Goal: Information Seeking & Learning: Stay updated

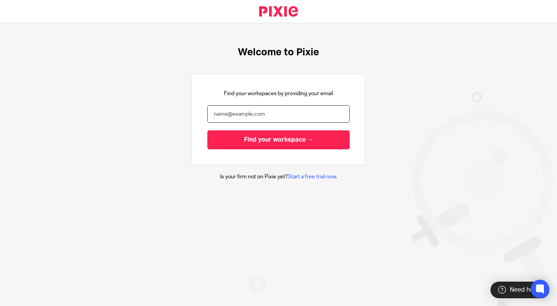
click at [261, 119] on input "email" at bounding box center [278, 113] width 142 height 17
type input "lili@deximal.ca"
click at [253, 140] on input "Find your workspace →" at bounding box center [278, 139] width 142 height 19
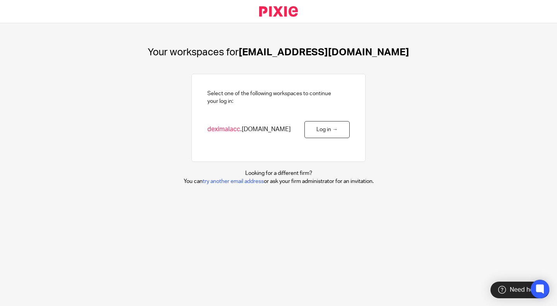
click at [317, 127] on link "Log in →" at bounding box center [327, 129] width 45 height 17
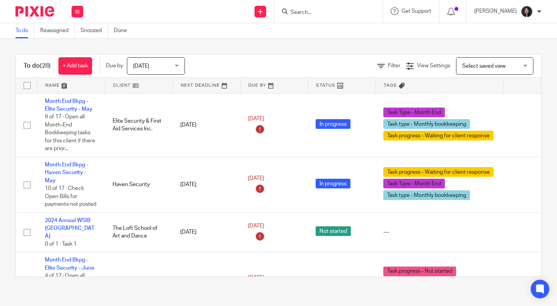
click at [140, 85] on link at bounding box center [138, 85] width 67 height 15
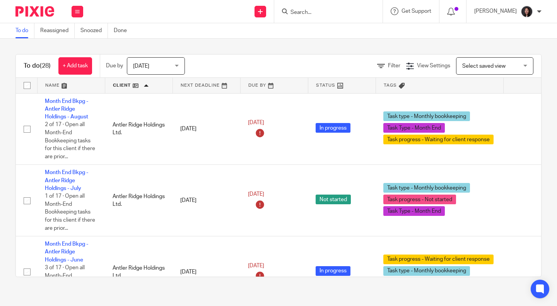
click at [80, 9] on button at bounding box center [78, 12] width 12 height 12
click at [71, 46] on link "Email" at bounding box center [73, 47] width 13 height 5
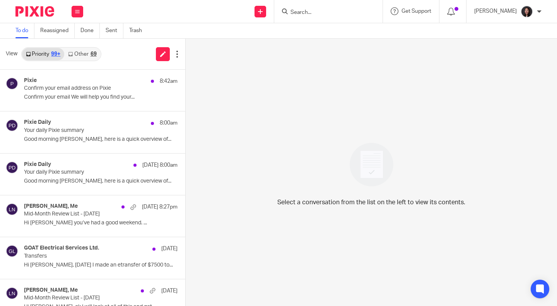
click at [68, 92] on div "Pixie 8:42am Confirm your email address on Pixie Confirm your email We will hel…" at bounding box center [101, 90] width 154 height 26
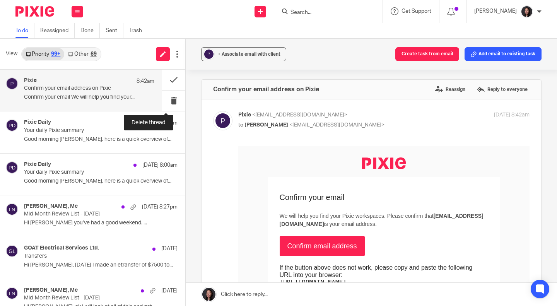
click at [162, 103] on button at bounding box center [173, 101] width 23 height 21
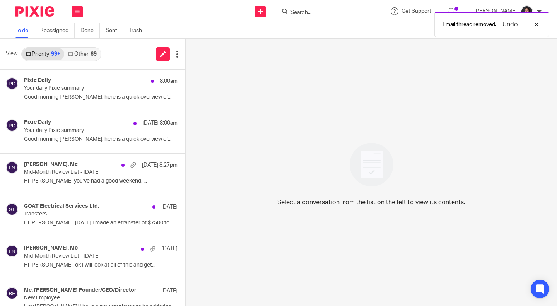
click at [85, 103] on div "Pixie Daily 8:00am Your daily Pixie summary Good morning Lili, here is a quick …" at bounding box center [101, 90] width 154 height 26
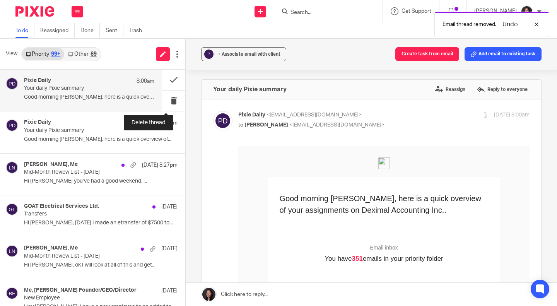
click at [168, 99] on button at bounding box center [173, 101] width 23 height 21
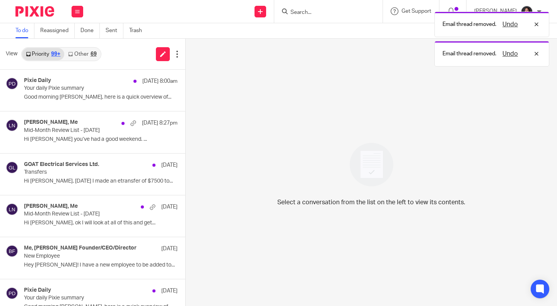
click at [114, 101] on div "Pixie Daily Sep 22 8:00am Your daily Pixie summary Good morning Lili, here is a…" at bounding box center [101, 90] width 154 height 26
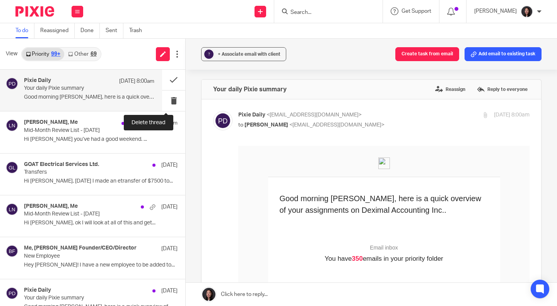
click at [162, 99] on button at bounding box center [173, 101] width 23 height 21
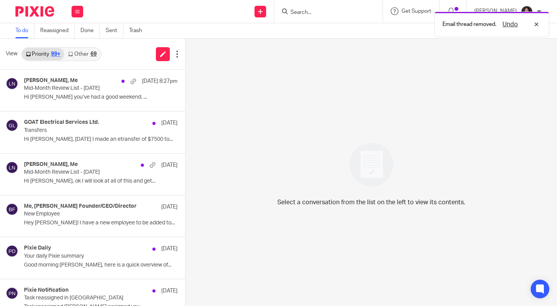
click at [93, 103] on div "Jaroslaw Kapela, Me Sep 21 8:27pm Mid-Month Review List - September 2025 Hi Lil…" at bounding box center [101, 90] width 154 height 26
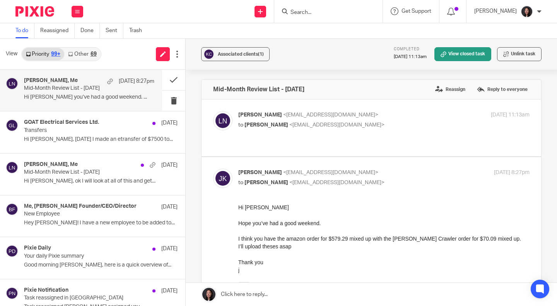
click at [92, 129] on p "Transfers" at bounding box center [85, 130] width 123 height 7
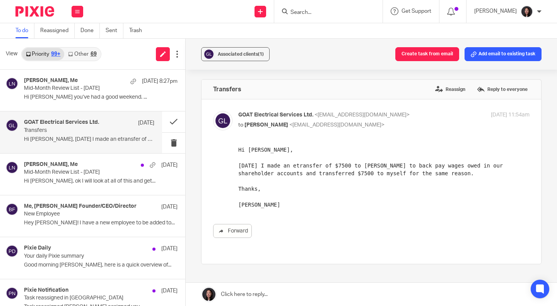
click at [99, 181] on p "Hi Lili, ok I will look at all of this and get..." at bounding box center [101, 181] width 154 height 7
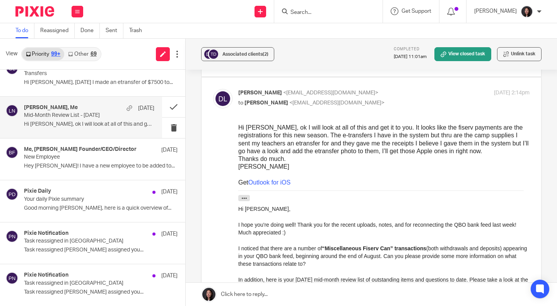
scroll to position [57, 0]
click at [75, 190] on div "Pixie Daily Sep 18" at bounding box center [101, 192] width 154 height 8
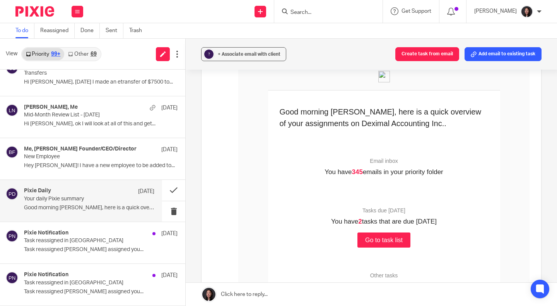
scroll to position [90, 0]
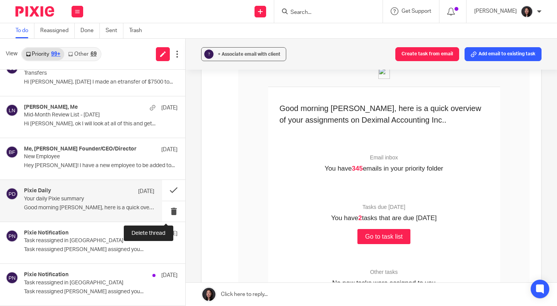
click at [170, 208] on button at bounding box center [173, 211] width 23 height 21
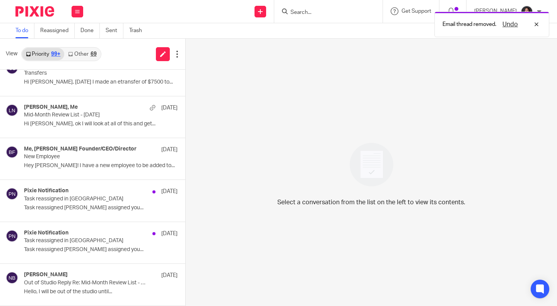
click at [97, 203] on div "Pixie Notification Sep 17 Task reassigned in Pixie Task reassigned Rean Laxaman…" at bounding box center [101, 201] width 154 height 26
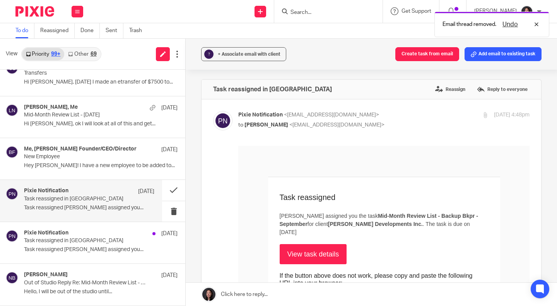
scroll to position [0, 0]
click at [163, 185] on button at bounding box center [173, 190] width 23 height 21
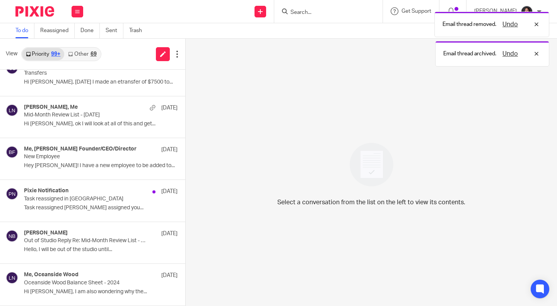
click at [106, 195] on div "Pixie Notification Sep 17" at bounding box center [101, 192] width 154 height 8
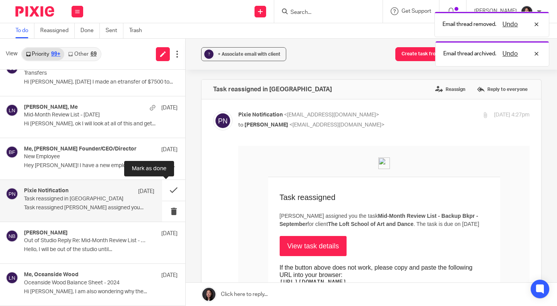
click at [162, 190] on button at bounding box center [173, 190] width 23 height 21
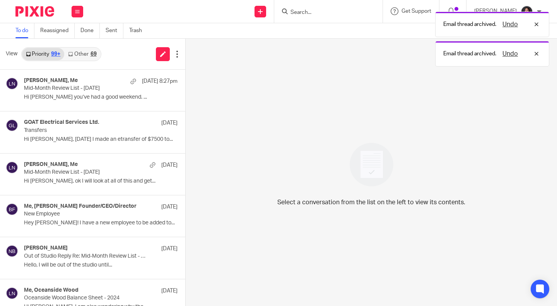
click at [86, 54] on link "Other 69" at bounding box center [82, 54] width 36 height 12
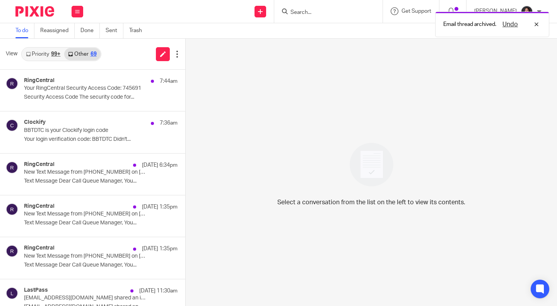
click at [93, 101] on p "Security Access Code The security code for..." at bounding box center [101, 97] width 154 height 7
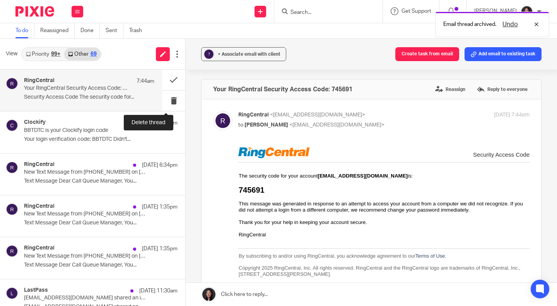
click at [165, 102] on button at bounding box center [173, 101] width 23 height 21
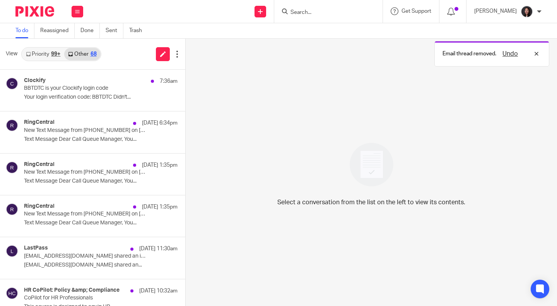
click at [113, 98] on p "Your login verification code: BBTDTC Didn't..." at bounding box center [101, 97] width 154 height 7
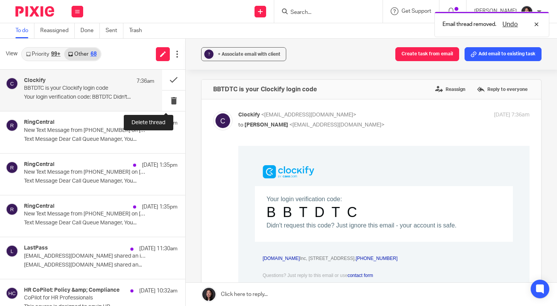
click at [168, 101] on button at bounding box center [173, 101] width 23 height 21
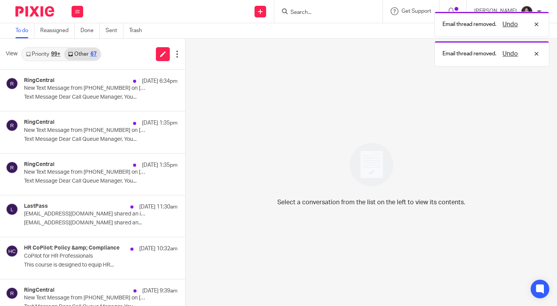
click at [109, 93] on div "RingCentral Sep 22 6:34pm New Text Message from (437) 564-0800 on 09/22/2025 6:…" at bounding box center [101, 90] width 154 height 26
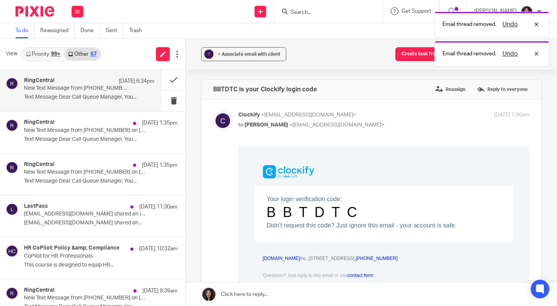
click at [165, 104] on button at bounding box center [173, 101] width 23 height 21
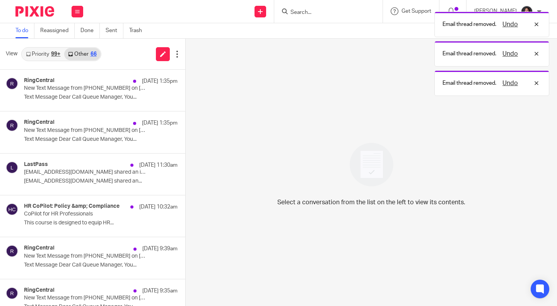
click at [104, 96] on p "Text Message Dear Call Queue Manager, You..." at bounding box center [101, 97] width 154 height 7
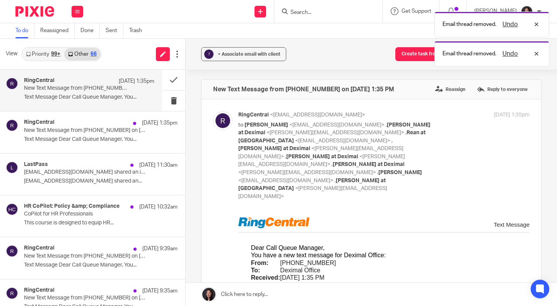
click at [165, 105] on button at bounding box center [173, 101] width 23 height 21
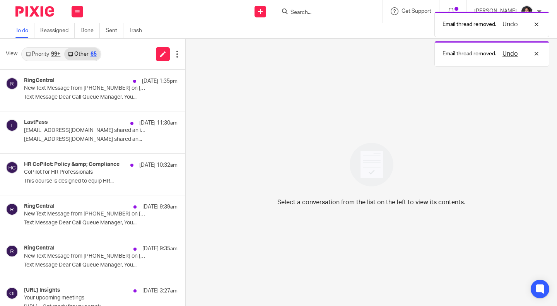
click at [86, 90] on p "New Text Message from (437) 564-0800 on 09/22/2025 1:35 PM" at bounding box center [85, 88] width 123 height 7
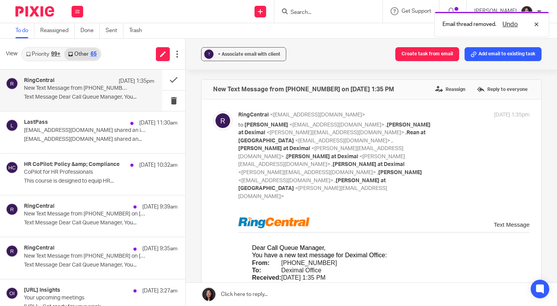
click at [167, 106] on button at bounding box center [173, 101] width 23 height 21
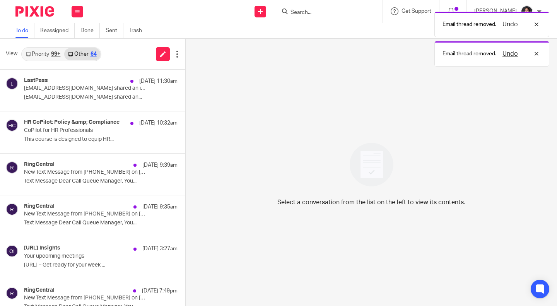
click at [83, 100] on p "info@deximal.ca shared an..." at bounding box center [101, 97] width 154 height 7
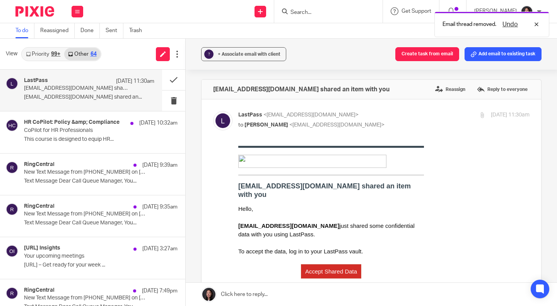
click at [120, 140] on p "This course is designed to equip HR..." at bounding box center [101, 139] width 154 height 7
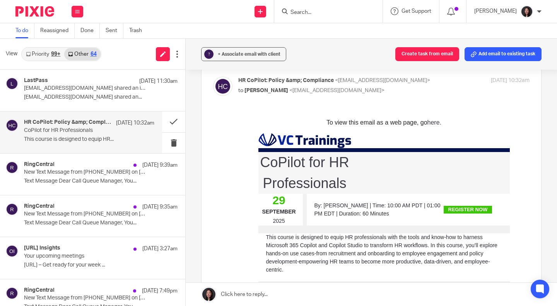
scroll to position [35, 0]
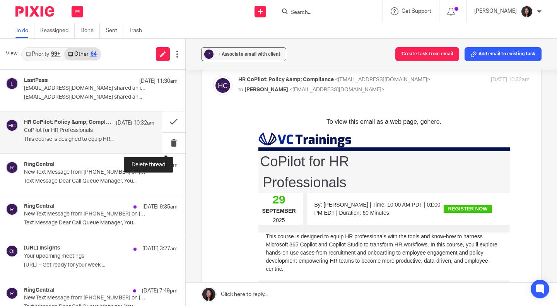
click at [163, 145] on button at bounding box center [173, 143] width 23 height 21
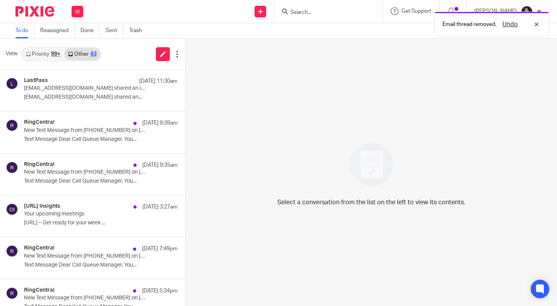
click at [115, 131] on p "New Text Message from (844) 847-3286 on 09/22/2025 9:39 AM" at bounding box center [85, 130] width 123 height 7
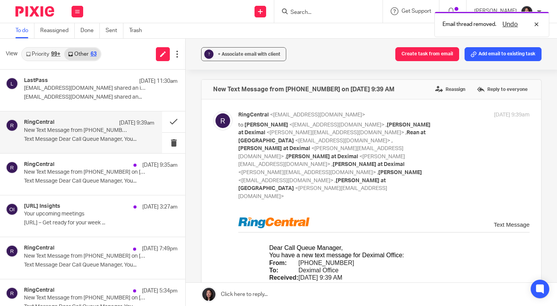
scroll to position [0, 0]
click at [162, 144] on button at bounding box center [173, 143] width 23 height 21
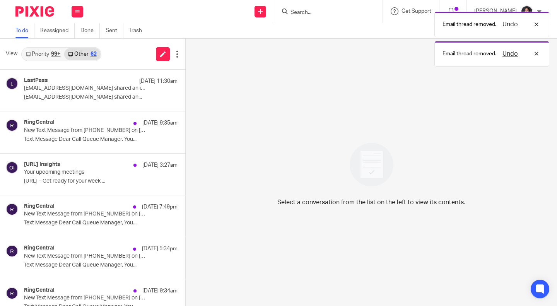
click at [107, 140] on p "Text Message Dear Call Queue Manager, You..." at bounding box center [101, 139] width 154 height 7
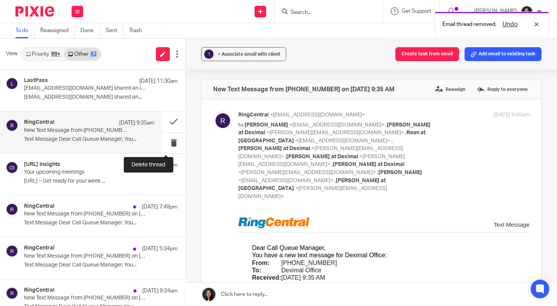
click at [164, 146] on button at bounding box center [173, 143] width 23 height 21
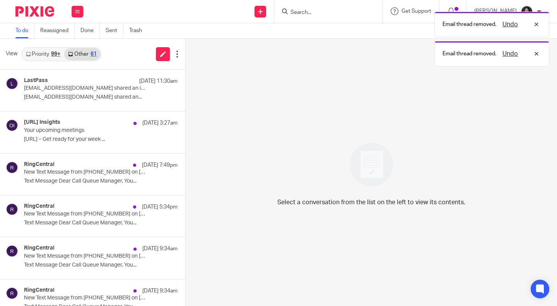
click at [111, 136] on p "Otter.ai – Get ready for your week ..." at bounding box center [101, 139] width 154 height 7
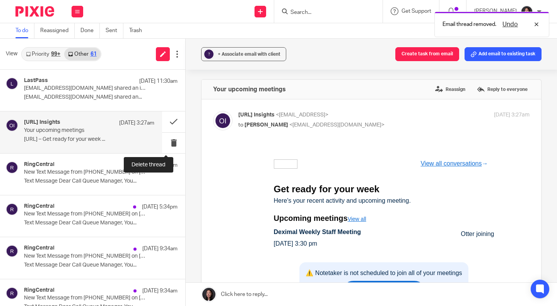
click at [166, 137] on button at bounding box center [173, 143] width 23 height 21
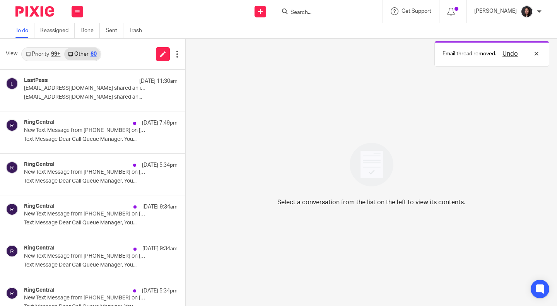
click at [120, 145] on div "RingCentral Sep 21 7:49pm New Text Message from (437) 564-0800 on 09/21/2025 7:…" at bounding box center [101, 132] width 154 height 26
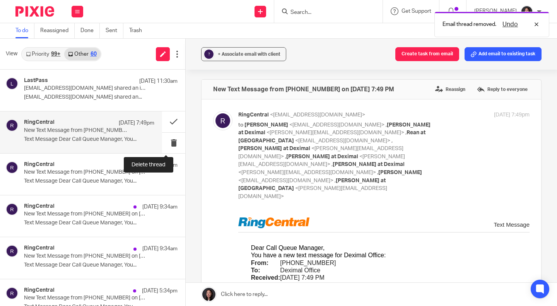
click at [162, 142] on button at bounding box center [173, 143] width 23 height 21
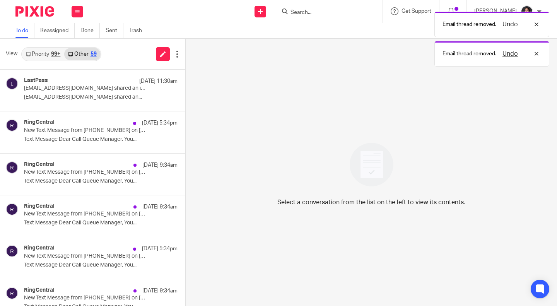
click at [114, 144] on div "RingCentral Sep 21 5:34pm New Text Message from (437) 564-0800 on 09/21/2025 5:…" at bounding box center [101, 132] width 154 height 26
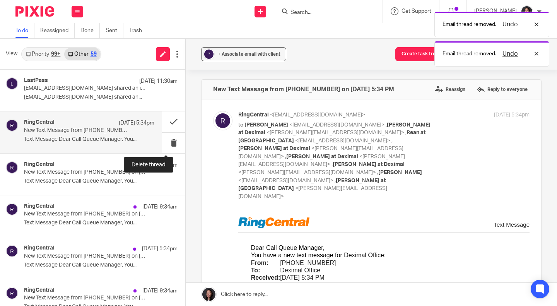
click at [162, 140] on button at bounding box center [173, 143] width 23 height 21
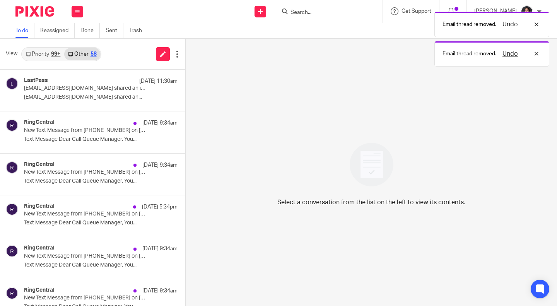
click at [110, 137] on p "Text Message Dear Call Queue Manager, You..." at bounding box center [101, 139] width 154 height 7
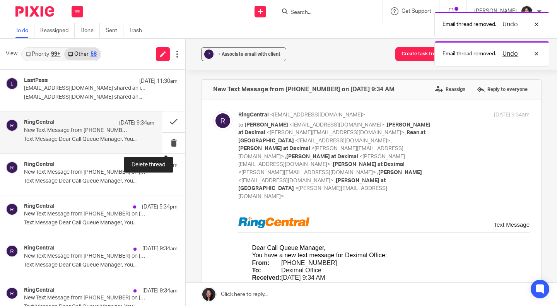
click at [168, 139] on button at bounding box center [173, 143] width 23 height 21
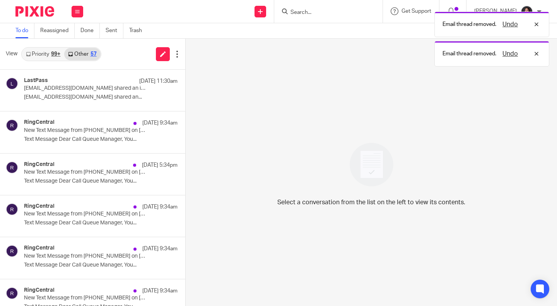
click at [115, 138] on p "Text Message Dear Call Queue Manager, You..." at bounding box center [101, 139] width 154 height 7
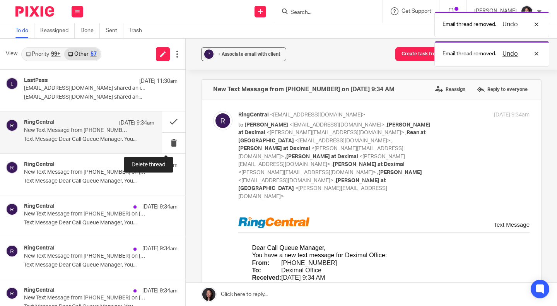
click at [165, 141] on button at bounding box center [173, 143] width 23 height 21
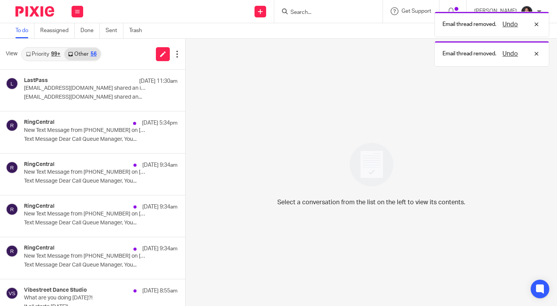
click at [120, 139] on p "Text Message Dear Call Queue Manager, You..." at bounding box center [101, 139] width 154 height 7
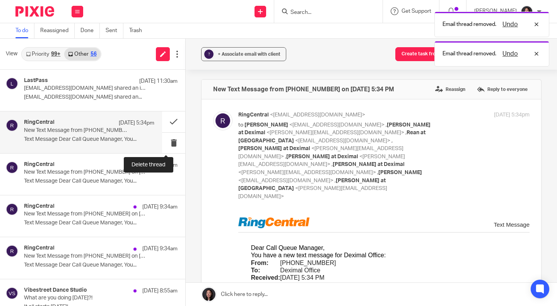
click at [170, 141] on button at bounding box center [173, 143] width 23 height 21
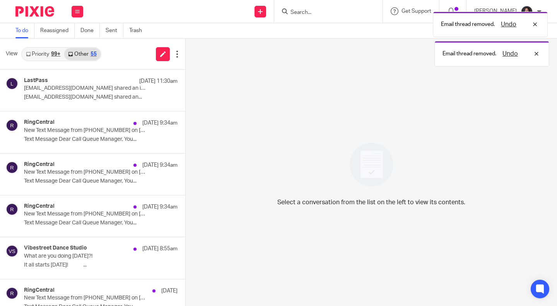
click at [106, 141] on p "Text Message Dear Call Queue Manager, You..." at bounding box center [101, 139] width 154 height 7
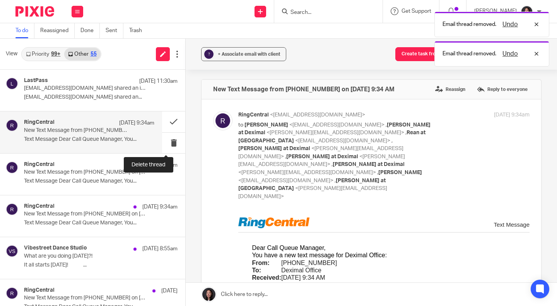
click at [163, 145] on button at bounding box center [173, 143] width 23 height 21
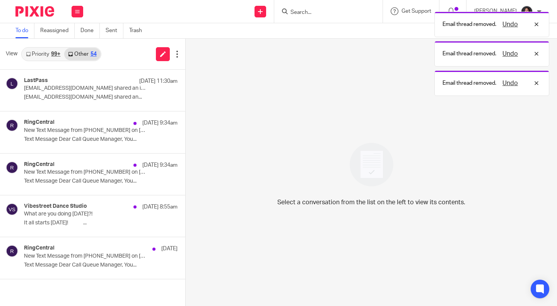
click at [117, 137] on p "Text Message Dear Call Queue Manager, You..." at bounding box center [101, 139] width 154 height 7
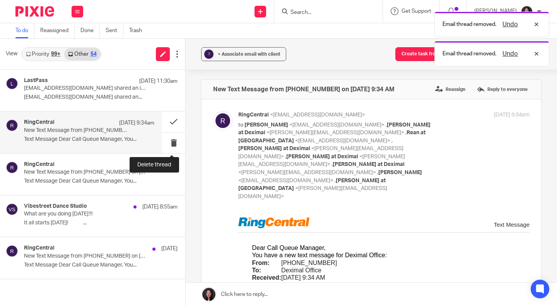
click at [169, 140] on button at bounding box center [173, 143] width 23 height 21
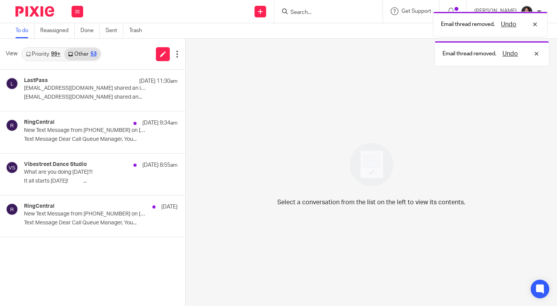
click at [124, 139] on p "Text Message Dear Call Queue Manager, You..." at bounding box center [101, 139] width 154 height 7
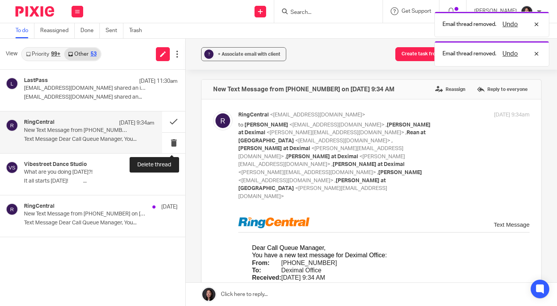
click at [168, 142] on button at bounding box center [173, 143] width 23 height 21
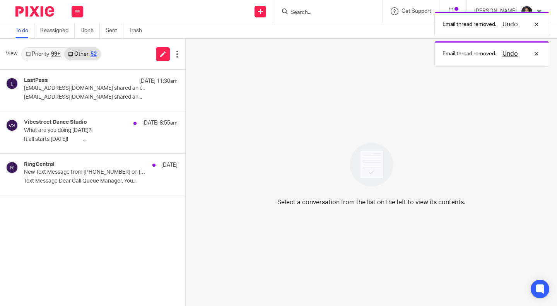
click at [118, 137] on p "It all starts today! ͏ ͏ ͏ ͏ ͏ ͏ ͏ ͏ ͏ ͏ ͏ ͏ ͏..." at bounding box center [101, 139] width 154 height 7
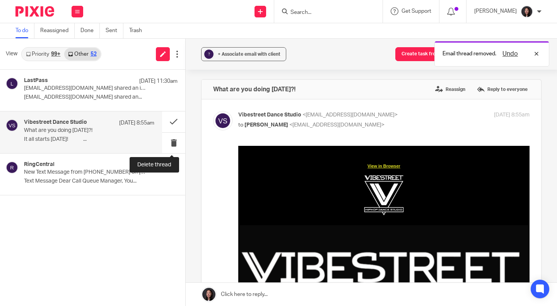
click at [170, 144] on button at bounding box center [173, 143] width 23 height 21
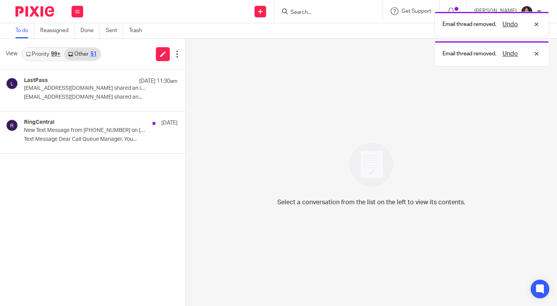
click at [110, 137] on p "Text Message Dear Call Queue Manager, You..." at bounding box center [101, 139] width 154 height 7
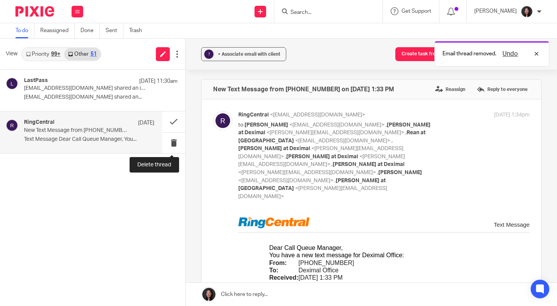
click at [168, 146] on button at bounding box center [173, 143] width 23 height 21
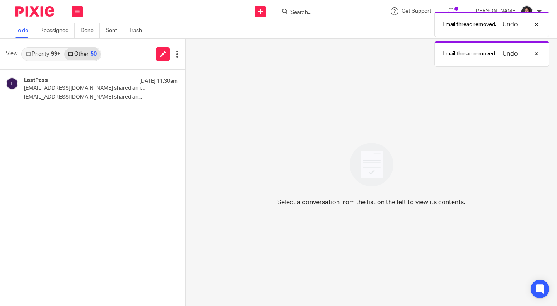
click at [50, 51] on link "Priority 99+" at bounding box center [43, 54] width 42 height 12
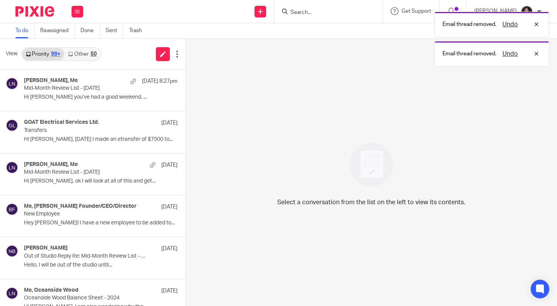
click at [76, 52] on link "Other 50" at bounding box center [82, 54] width 36 height 12
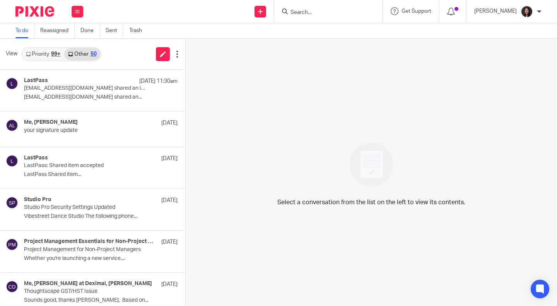
click at [77, 135] on div "Me, Alicia Loewen Sep 16 your signature update" at bounding box center [101, 128] width 154 height 19
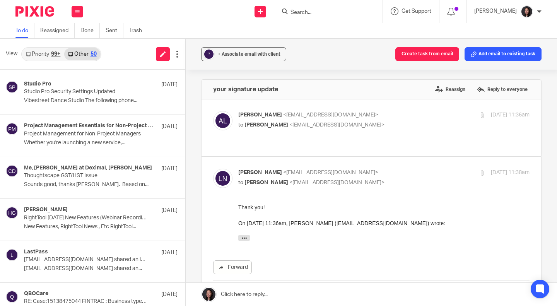
scroll to position [116, 0]
click at [59, 141] on p "Whether you're launching a new service,..." at bounding box center [101, 142] width 154 height 7
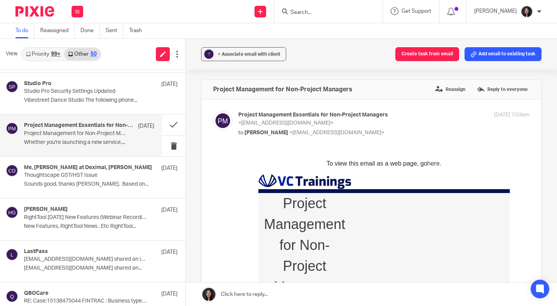
scroll to position [0, 0]
click at [164, 147] on button at bounding box center [173, 146] width 23 height 21
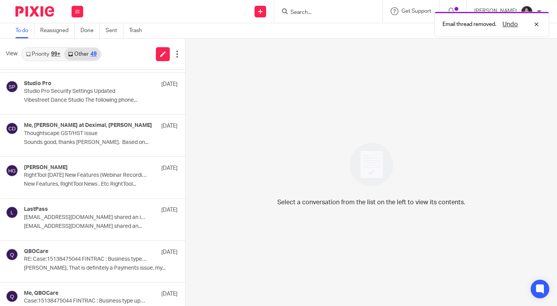
click at [119, 101] on p "Vibestreet Dance Studio The following phone..." at bounding box center [101, 100] width 154 height 7
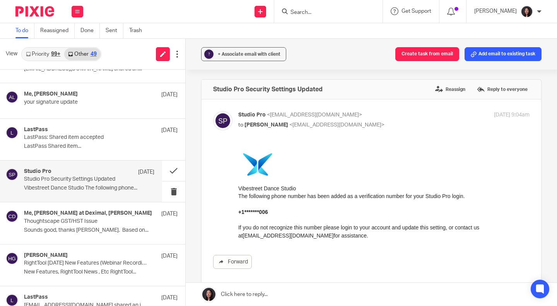
scroll to position [22, 0]
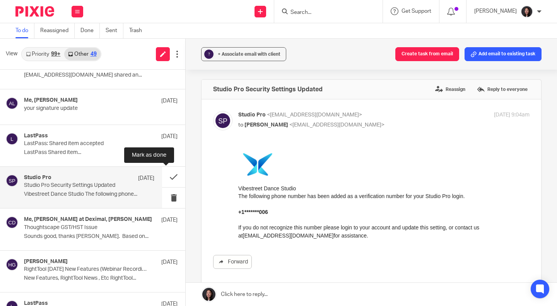
click at [162, 170] on button at bounding box center [173, 177] width 23 height 21
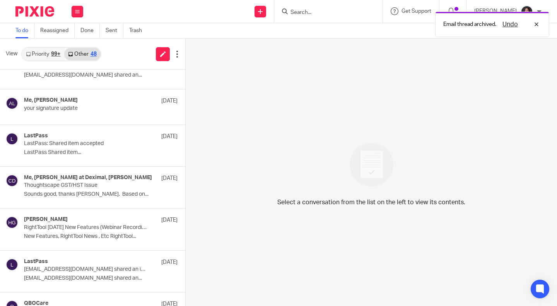
scroll to position [0, 0]
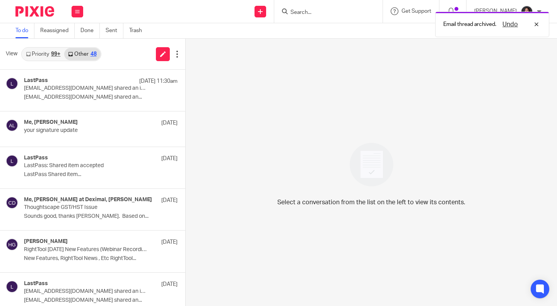
click at [98, 130] on p "your signature update" at bounding box center [85, 130] width 123 height 7
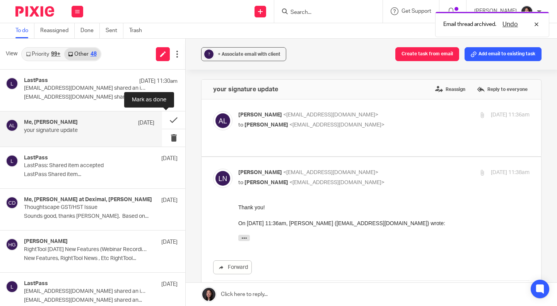
click at [166, 119] on button at bounding box center [173, 119] width 23 height 17
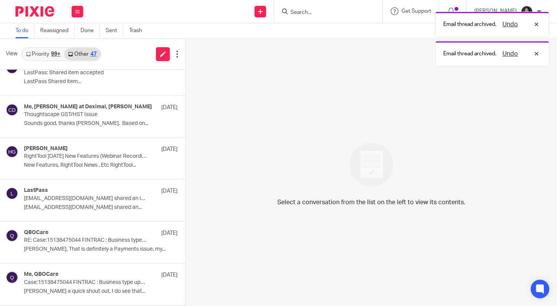
scroll to position [58, 0]
click at [101, 166] on p "New Features, RightTool News , Etc RightTool..." at bounding box center [101, 165] width 154 height 7
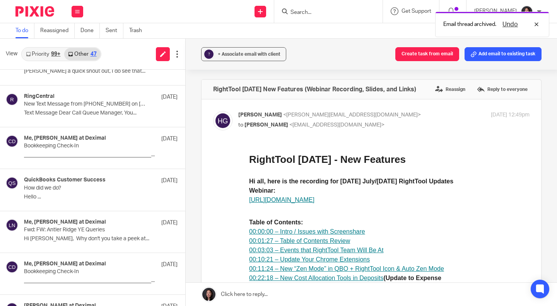
scroll to position [0, 0]
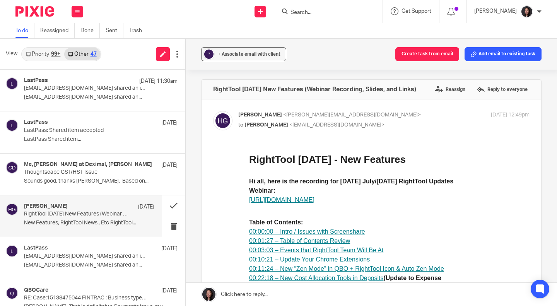
click at [49, 54] on link "Priority 99+" at bounding box center [43, 54] width 42 height 12
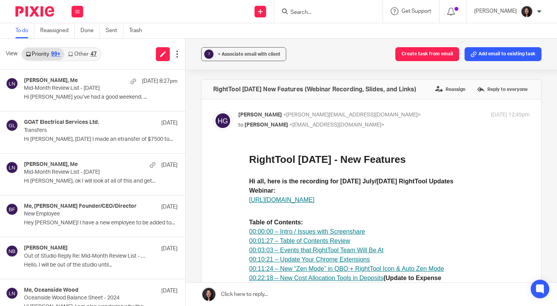
click at [74, 51] on link "Other 47" at bounding box center [82, 54] width 36 height 12
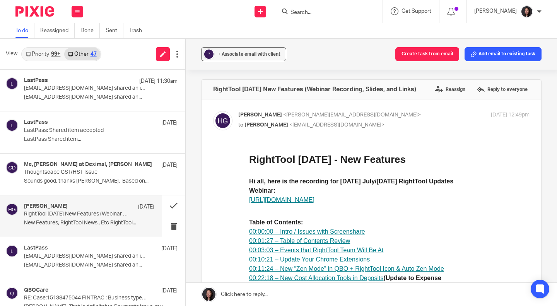
click at [50, 54] on link "Priority 99+" at bounding box center [43, 54] width 42 height 12
